Goal: Task Accomplishment & Management: Manage account settings

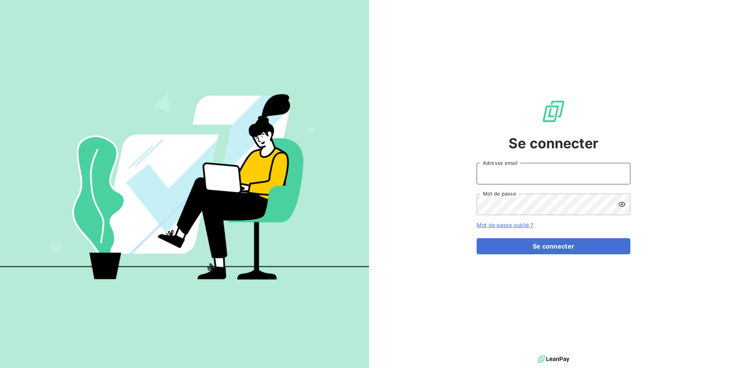
click at [500, 174] on input "Adresse email" at bounding box center [553, 174] width 154 height 22
type input "admin@anett"
click at [476, 238] on button "Se connecter" at bounding box center [553, 246] width 154 height 16
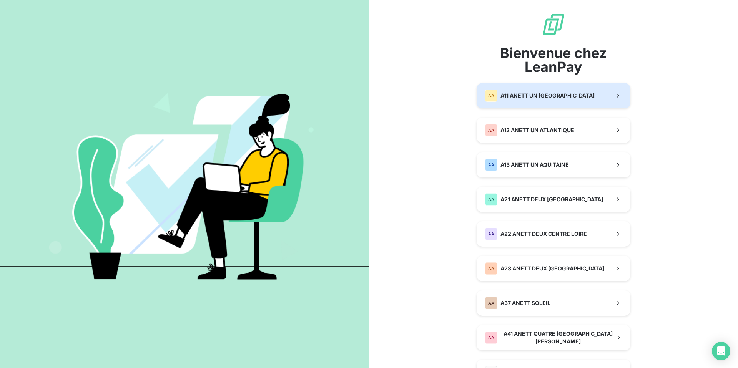
click at [555, 91] on div "AA A11 ANETT UN [GEOGRAPHIC_DATA]" at bounding box center [539, 96] width 109 height 12
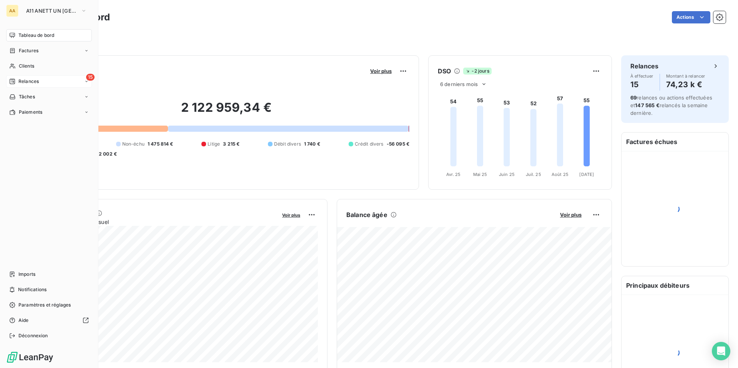
click at [26, 80] on span "Relances" at bounding box center [28, 81] width 20 height 7
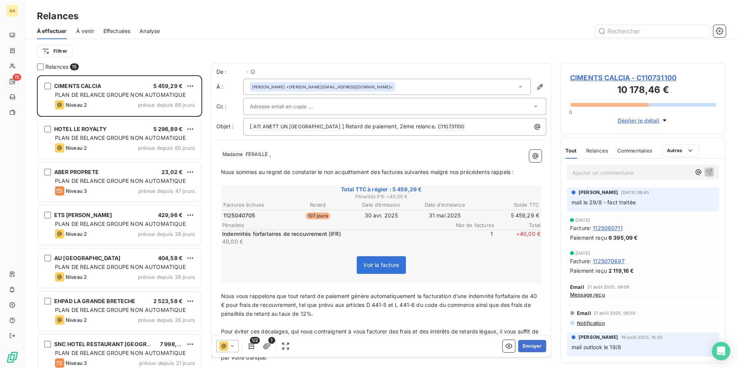
scroll to position [293, 165]
click at [108, 31] on span "Effectuées" at bounding box center [116, 31] width 27 height 8
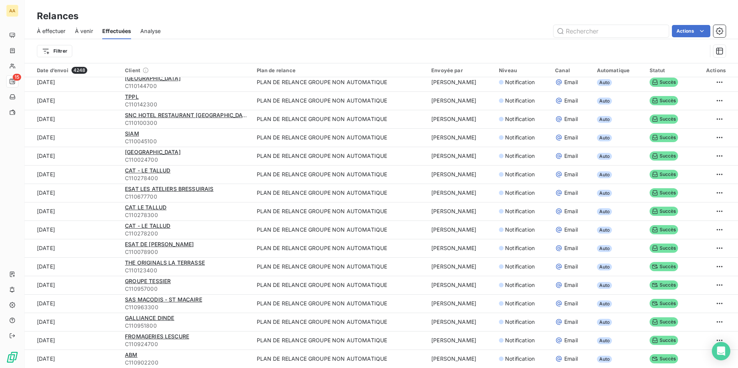
scroll to position [26, 0]
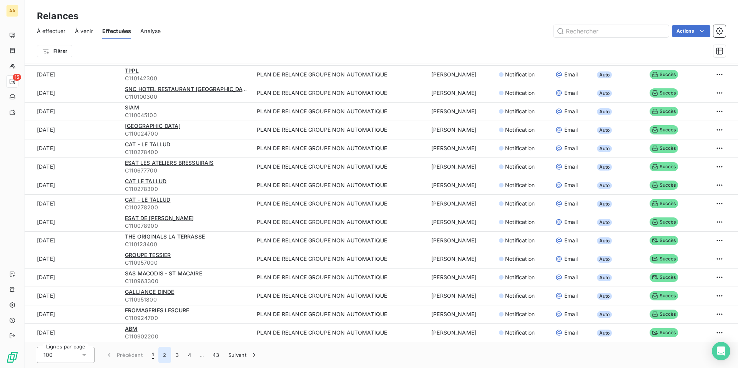
click at [168, 358] on button "2" at bounding box center [164, 355] width 12 height 16
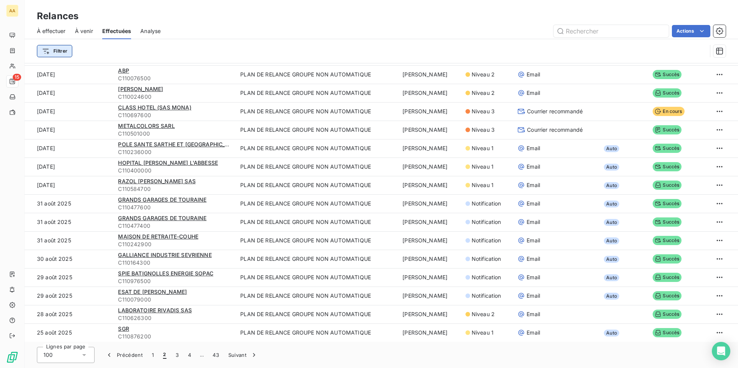
click at [55, 50] on html "AA 15 Relances À effectuer À venir Effectuées Analyse Actions Filtrer Date d’en…" at bounding box center [369, 184] width 738 height 368
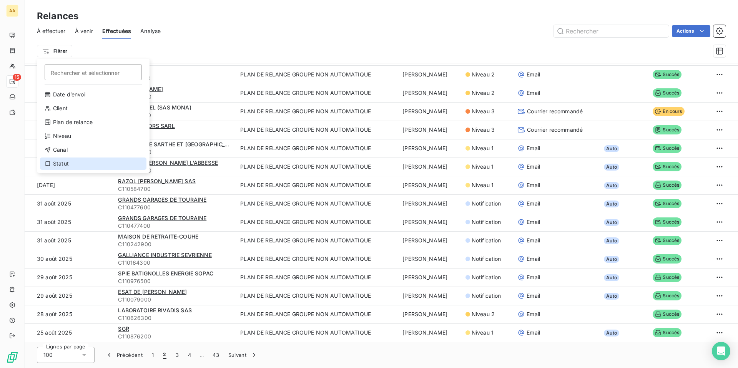
click at [71, 166] on div "Statut" at bounding box center [93, 163] width 106 height 12
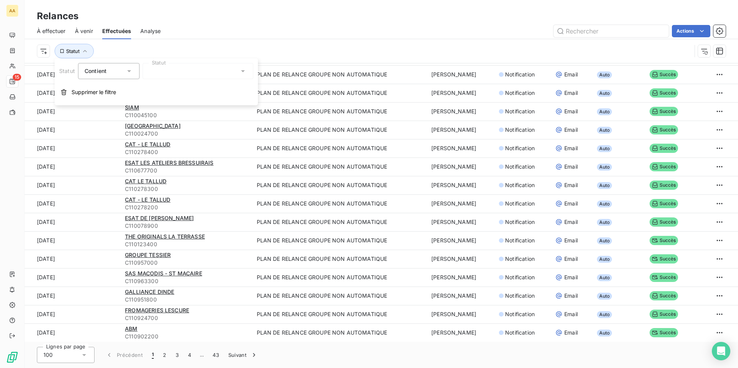
click at [175, 75] on div at bounding box center [198, 71] width 111 height 16
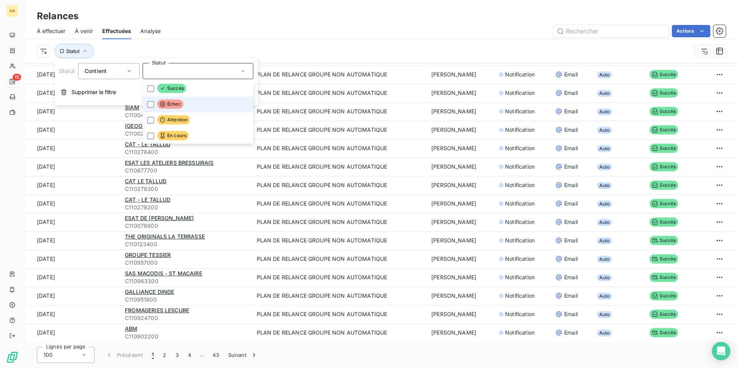
click at [181, 104] on span "Échec" at bounding box center [170, 103] width 26 height 9
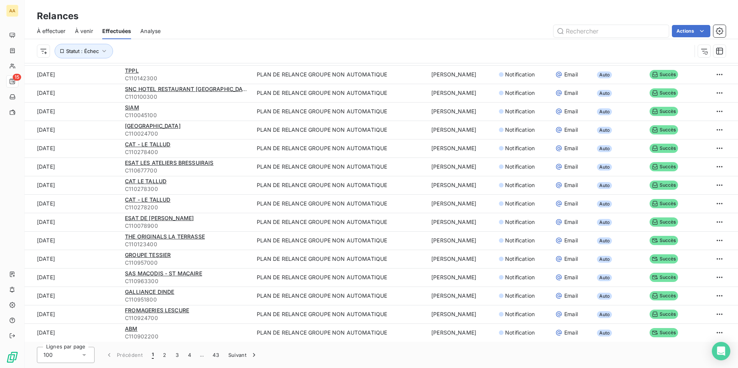
click at [286, 56] on div "Statut : Échec" at bounding box center [364, 51] width 654 height 15
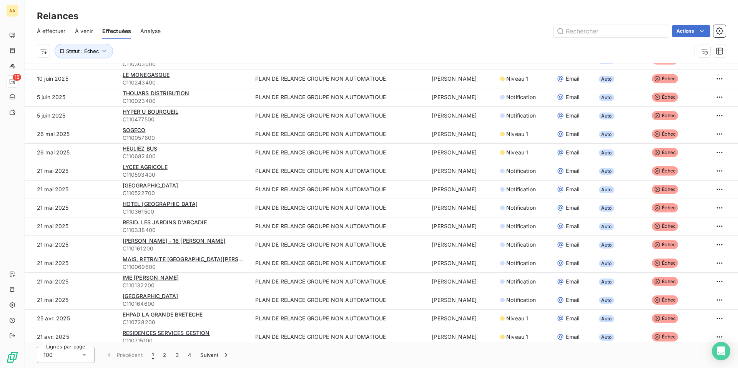
scroll to position [0, 0]
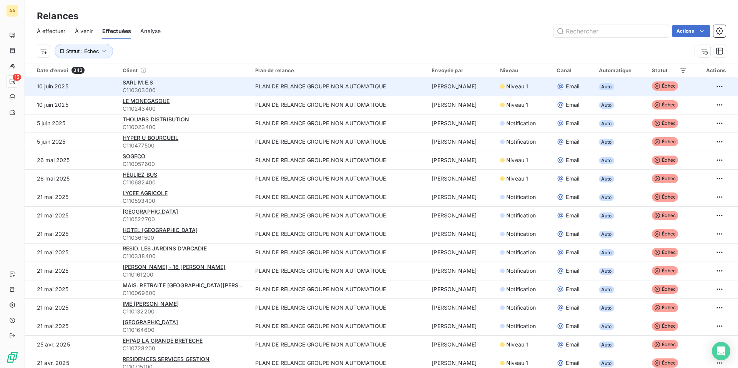
click at [417, 85] on td "PLAN DE RELANCE GROUPE NON AUTOMATIQUE" at bounding box center [338, 86] width 176 height 18
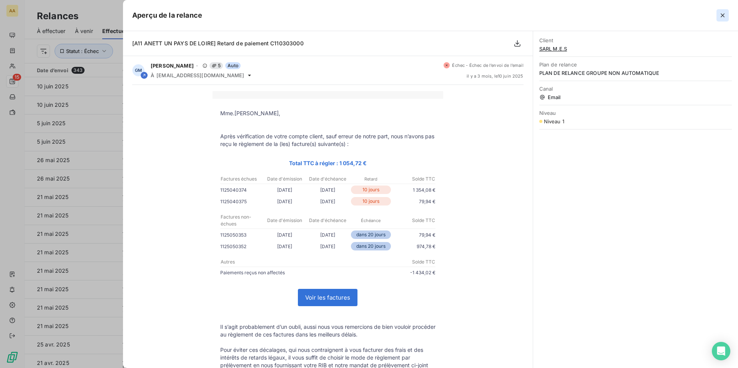
click at [723, 15] on icon "button" at bounding box center [722, 15] width 4 height 4
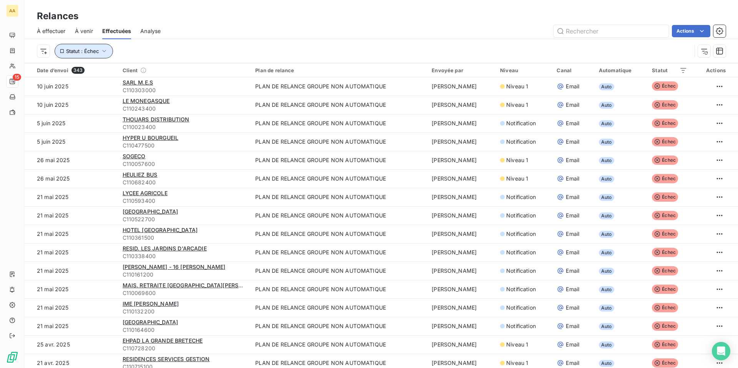
click at [92, 51] on span "Statut : Échec" at bounding box center [82, 51] width 33 height 6
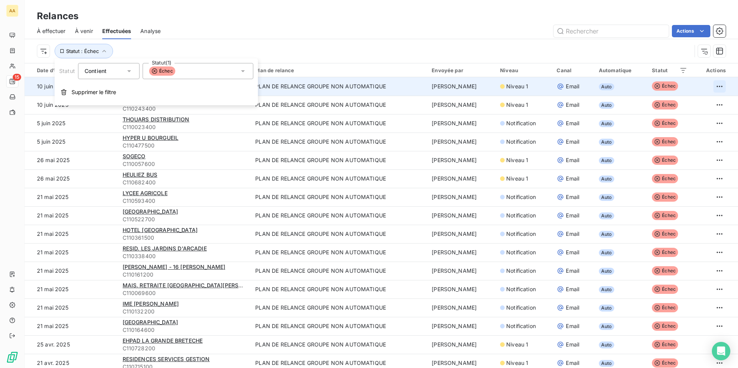
click at [714, 88] on html "AA 15 Relances À effectuer À venir Effectuées Analyse Actions Statut : Échec Da…" at bounding box center [369, 184] width 738 height 368
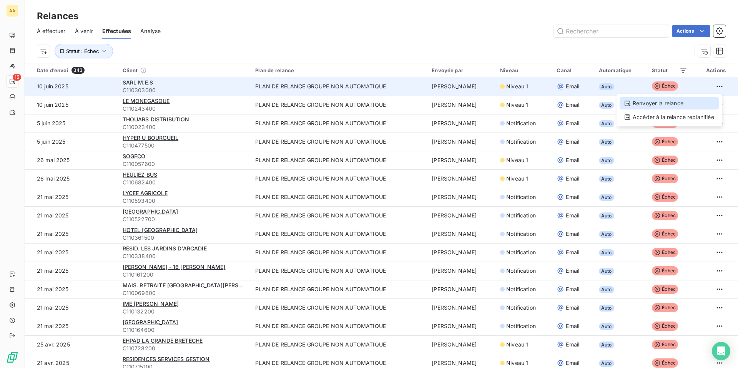
click at [673, 101] on div "Renvoyer la relance" at bounding box center [668, 103] width 99 height 12
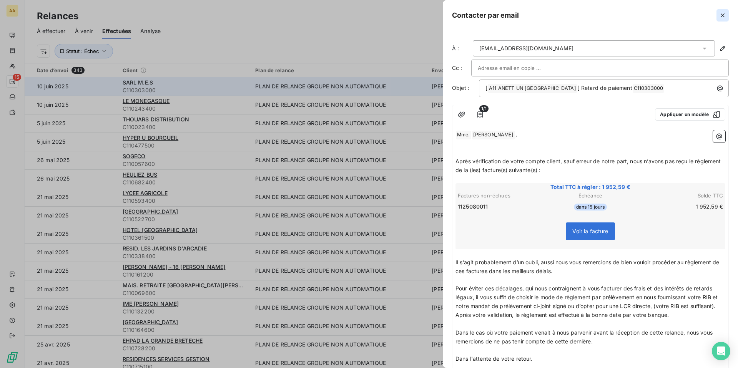
click at [720, 14] on icon "button" at bounding box center [722, 16] width 8 height 8
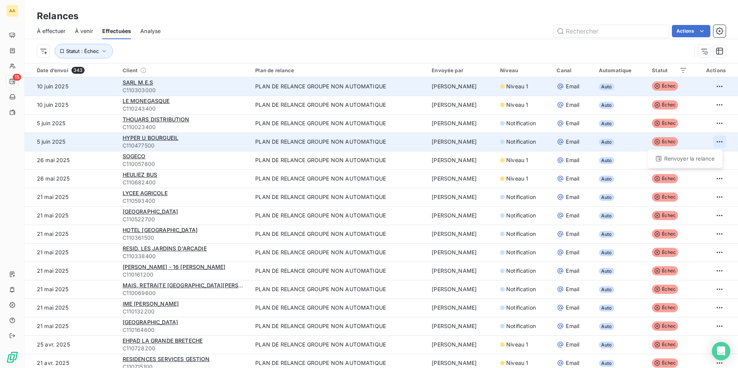
click at [716, 143] on html "AA 15 Relances À effectuer À venir Effectuées Analyse Actions Statut : Échec Da…" at bounding box center [369, 184] width 738 height 368
click at [394, 146] on td "PLAN DE RELANCE GROUPE NON AUTOMATIQUE" at bounding box center [338, 142] width 176 height 18
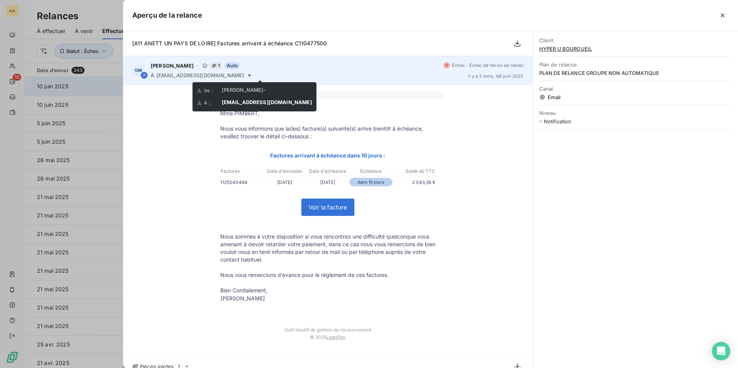
click at [252, 74] on icon at bounding box center [249, 75] width 6 height 6
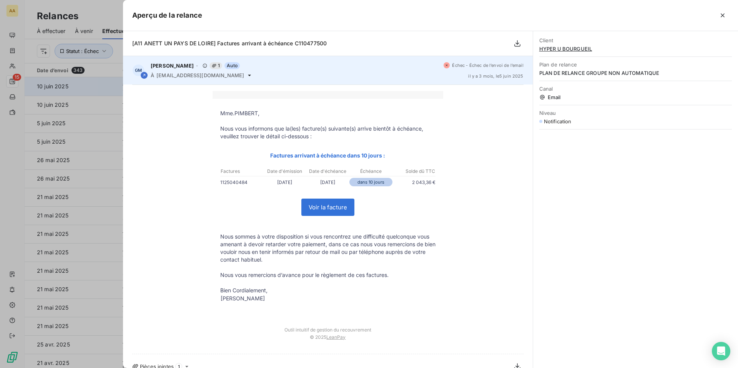
click at [263, 76] on div "À [EMAIL_ADDRESS][DOMAIN_NAME]" at bounding box center [294, 75] width 287 height 6
click at [487, 71] on div "Échec - Échec de l’envoi de l’email il y a 3 mois , le 5 juin 2025" at bounding box center [483, 70] width 80 height 16
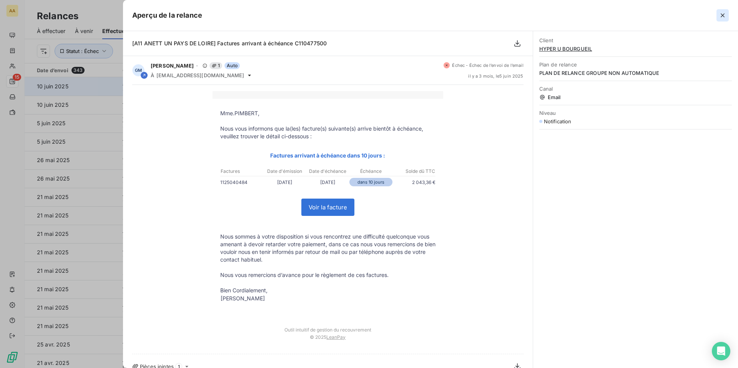
click at [723, 16] on icon "button" at bounding box center [722, 16] width 8 height 8
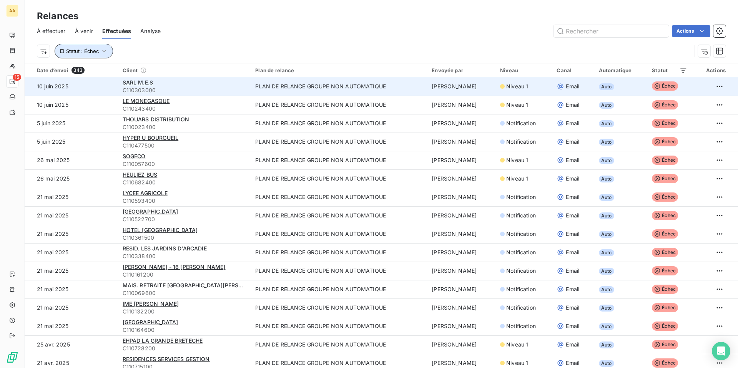
click at [107, 53] on icon "button" at bounding box center [104, 51] width 8 height 8
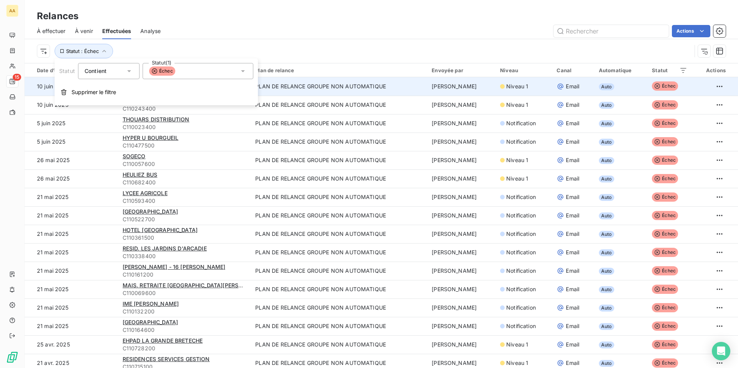
click at [188, 68] on div "Échec" at bounding box center [198, 71] width 111 height 16
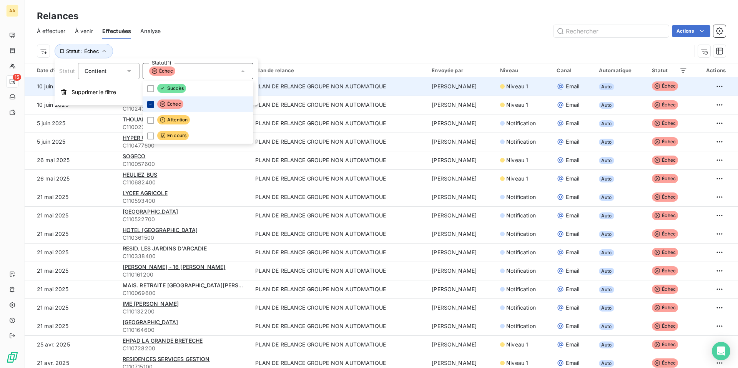
click at [151, 105] on icon at bounding box center [150, 104] width 5 height 5
click at [151, 122] on div at bounding box center [150, 120] width 7 height 7
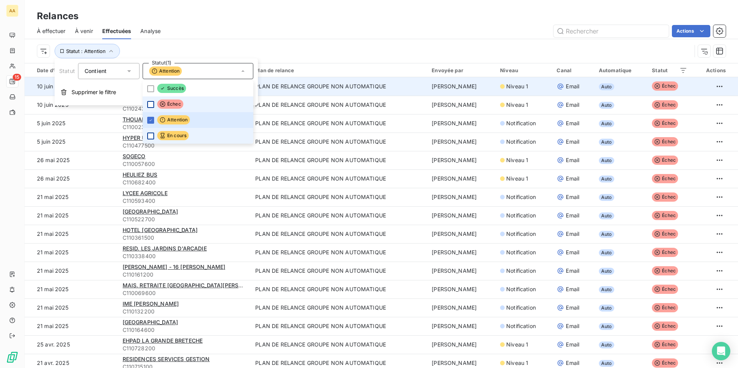
click at [149, 133] on div at bounding box center [150, 136] width 7 height 7
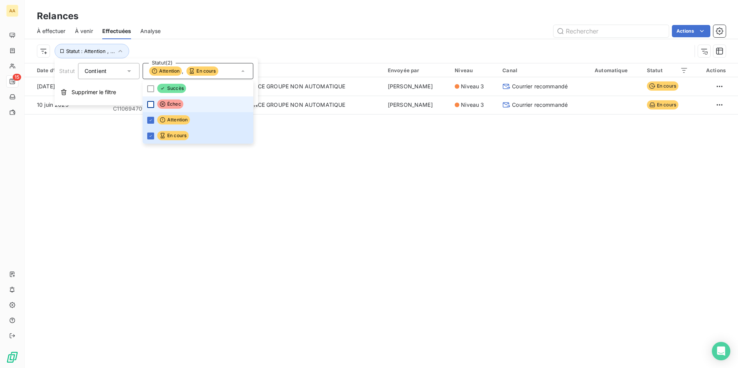
click at [314, 26] on div "Actions" at bounding box center [447, 31] width 555 height 12
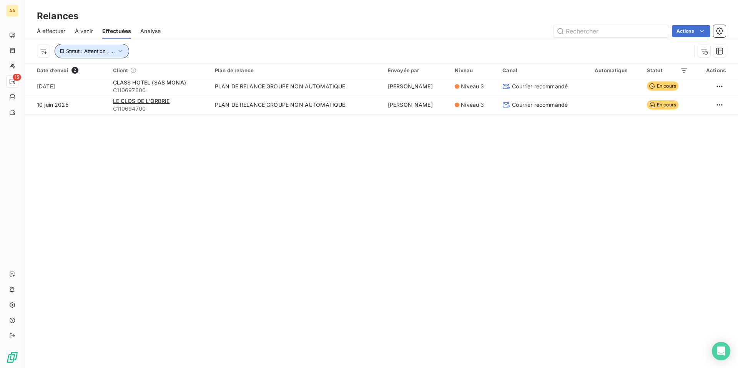
click at [120, 51] on icon "button" at bounding box center [120, 51] width 4 height 2
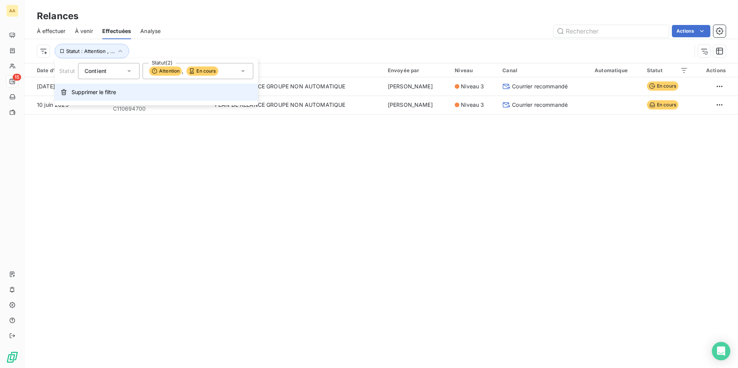
click at [113, 91] on span "Supprimer le filtre" at bounding box center [93, 92] width 45 height 8
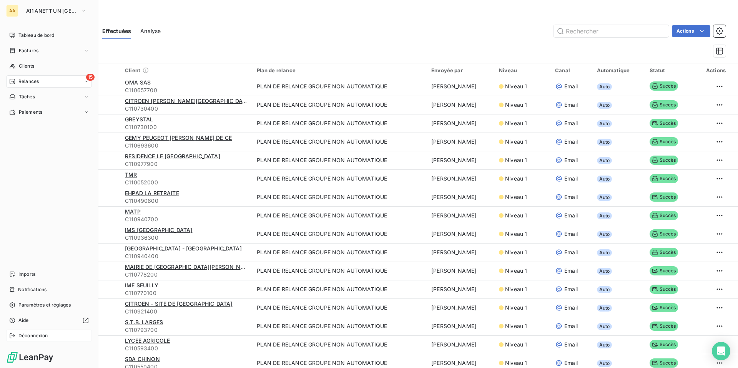
click at [11, 335] on icon at bounding box center [12, 336] width 6 height 6
